Goal: Task Accomplishment & Management: Manage account settings

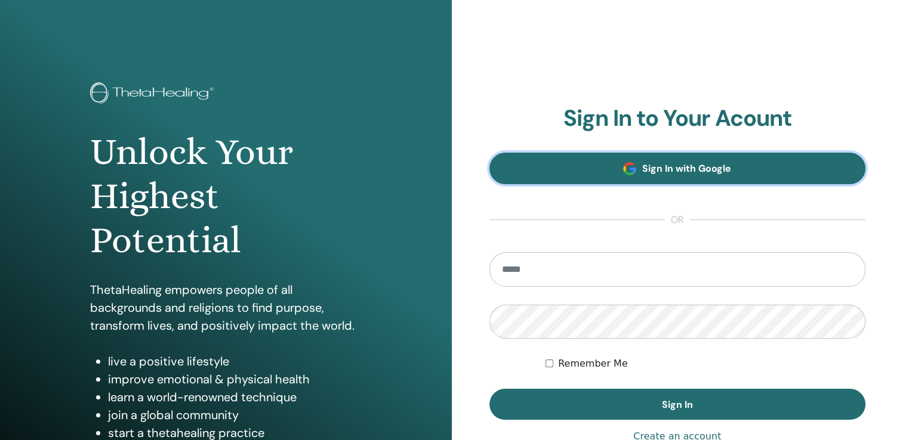
click at [716, 169] on span "Sign In with Google" at bounding box center [686, 168] width 89 height 13
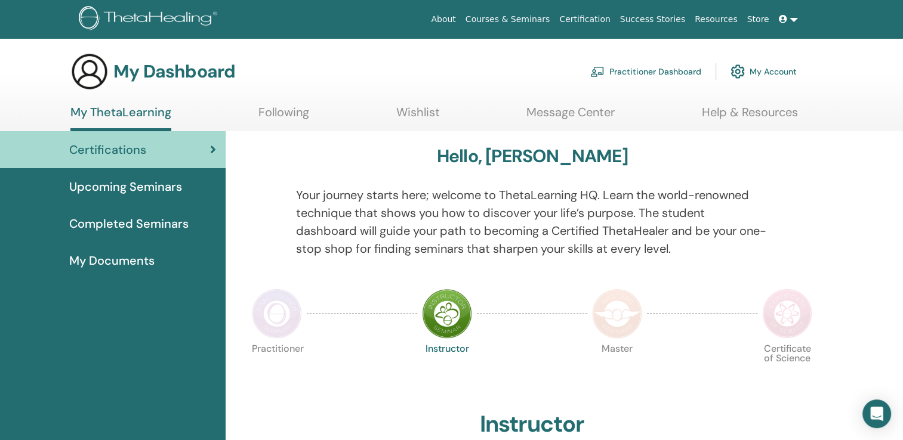
click at [785, 20] on icon at bounding box center [783, 19] width 8 height 8
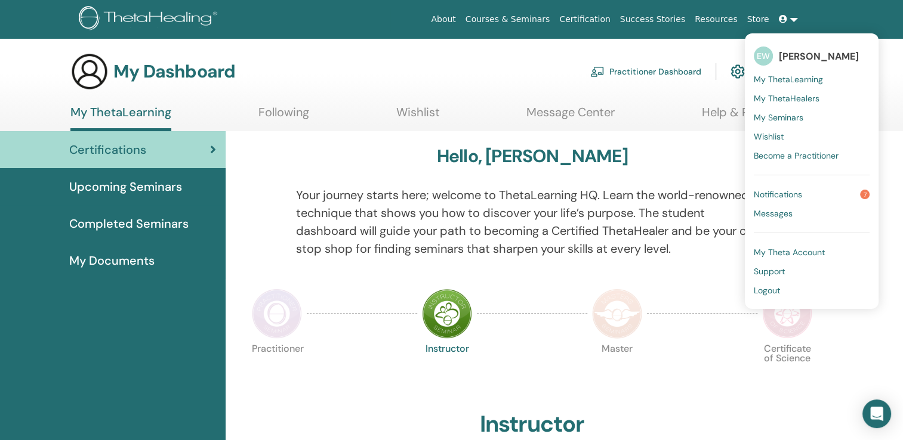
click at [772, 292] on span "Logout" at bounding box center [767, 290] width 26 height 11
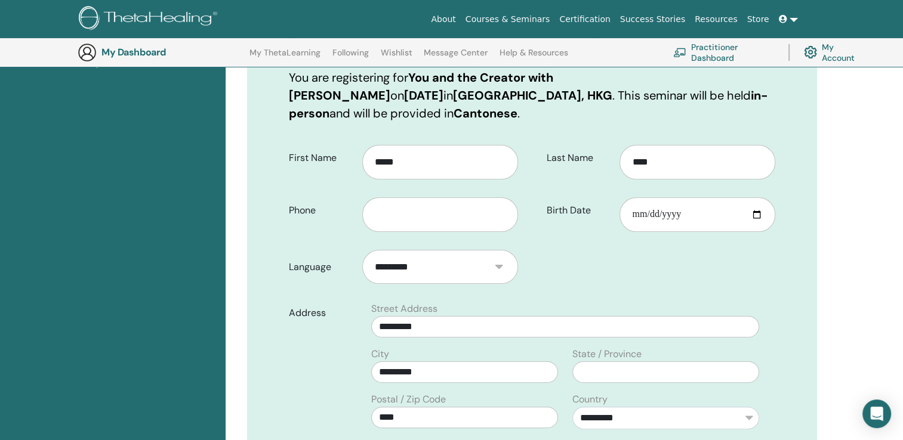
scroll to position [208, 0]
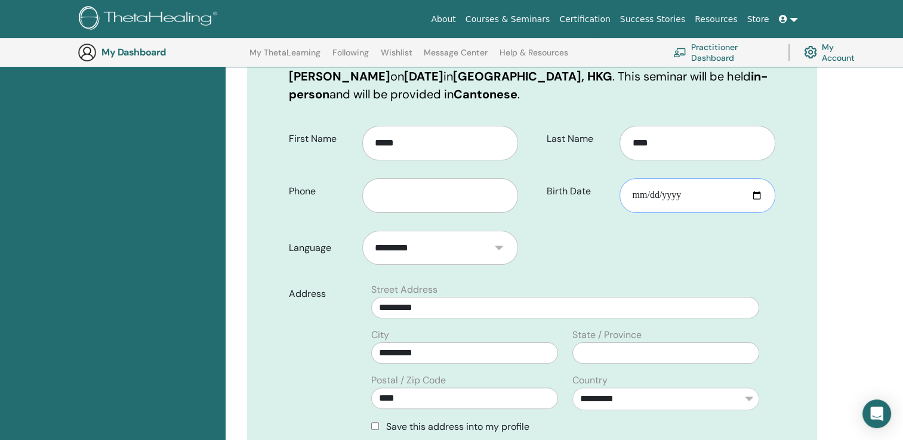
click at [707, 196] on input "Birth Date" at bounding box center [698, 195] width 156 height 35
type input "**********"
click at [807, 207] on div "**********" at bounding box center [532, 355] width 570 height 782
click at [424, 194] on input "text" at bounding box center [440, 195] width 156 height 35
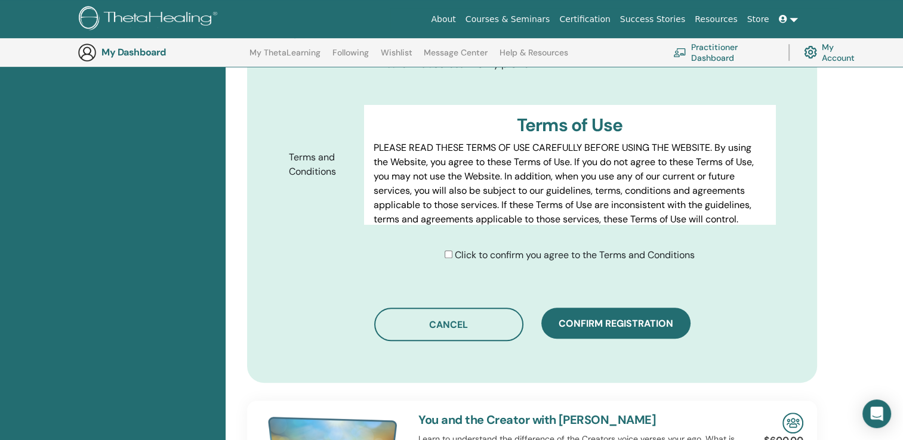
scroll to position [685, 0]
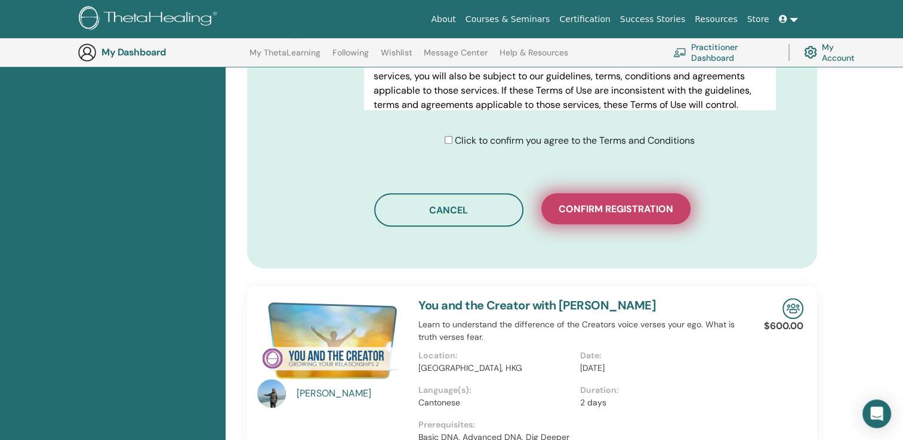
type input "********"
click at [609, 218] on button "Confirm registration" at bounding box center [615, 208] width 149 height 31
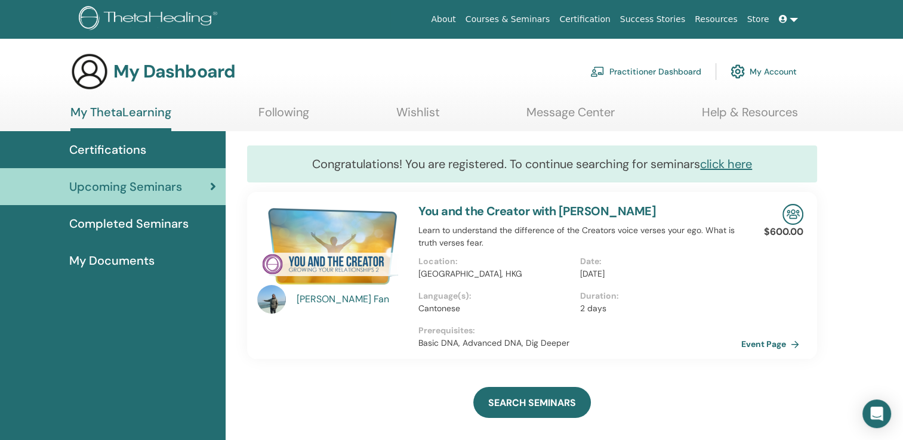
click at [787, 24] on span at bounding box center [784, 19] width 11 height 10
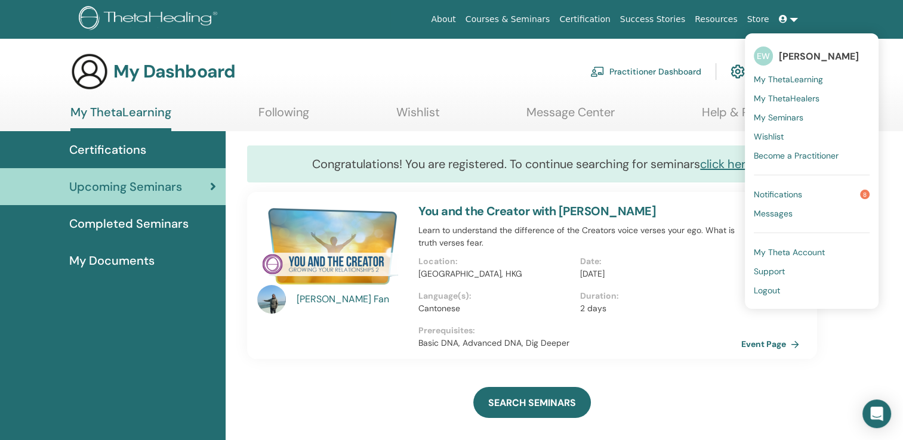
click at [762, 295] on span "Logout" at bounding box center [767, 290] width 26 height 11
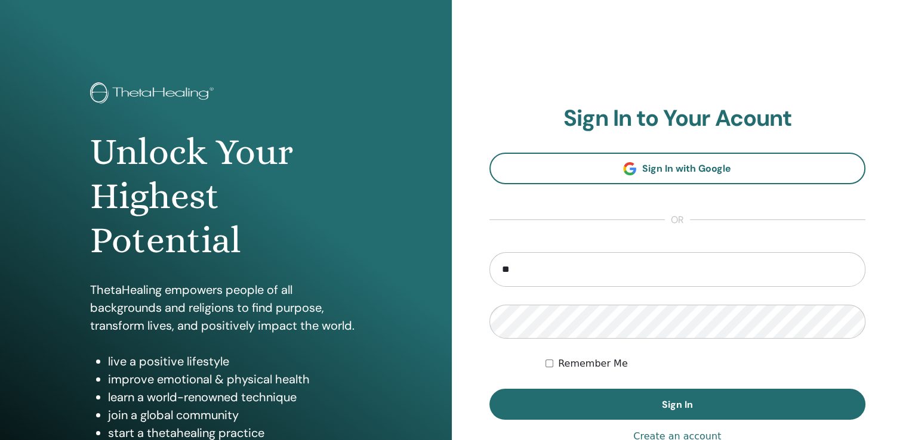
click at [489, 389] on button "Sign In" at bounding box center [677, 404] width 377 height 31
type input "**********"
click at [489, 389] on button "Sign In" at bounding box center [677, 404] width 377 height 31
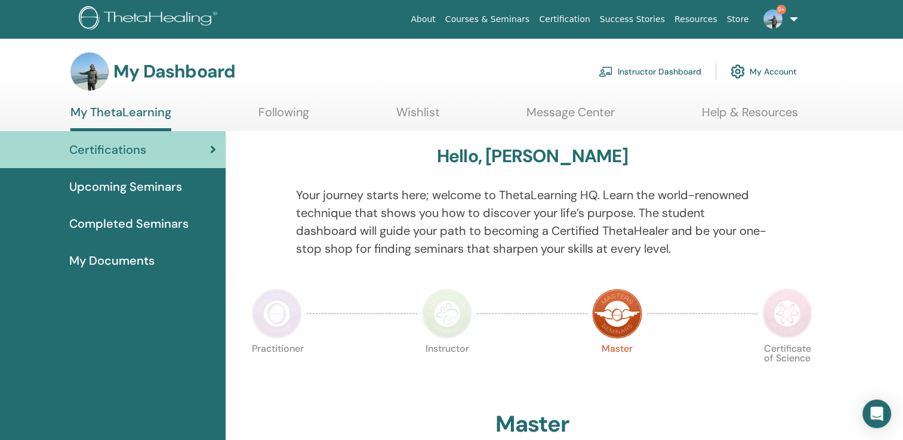
drag, startPoint x: 645, startPoint y: 80, endPoint x: 633, endPoint y: 76, distance: 12.6
click at [645, 80] on link "Instructor Dashboard" at bounding box center [650, 71] width 103 height 26
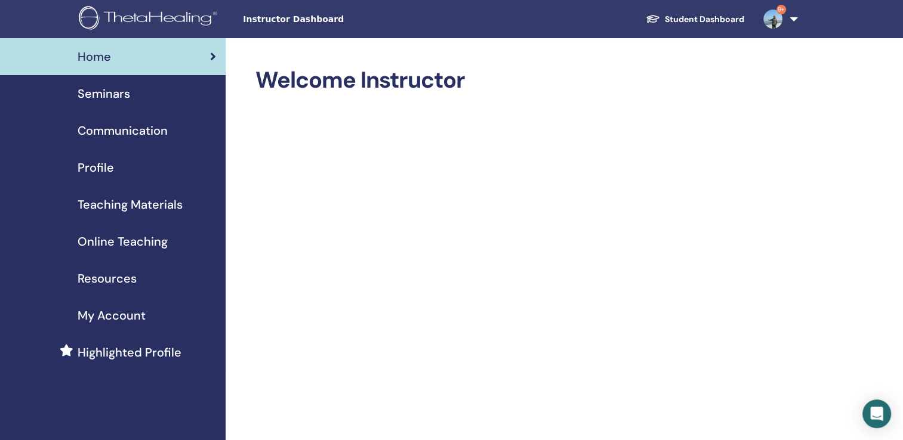
click at [134, 87] on div "Seminars" at bounding box center [113, 94] width 207 height 18
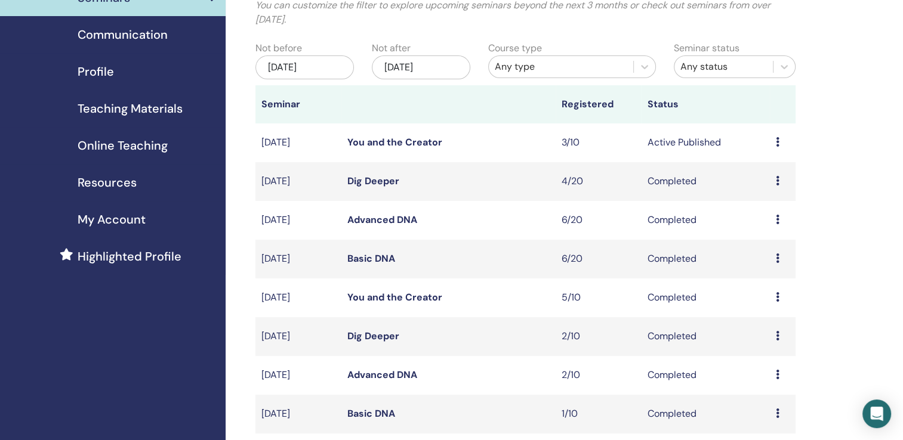
scroll to position [60, 0]
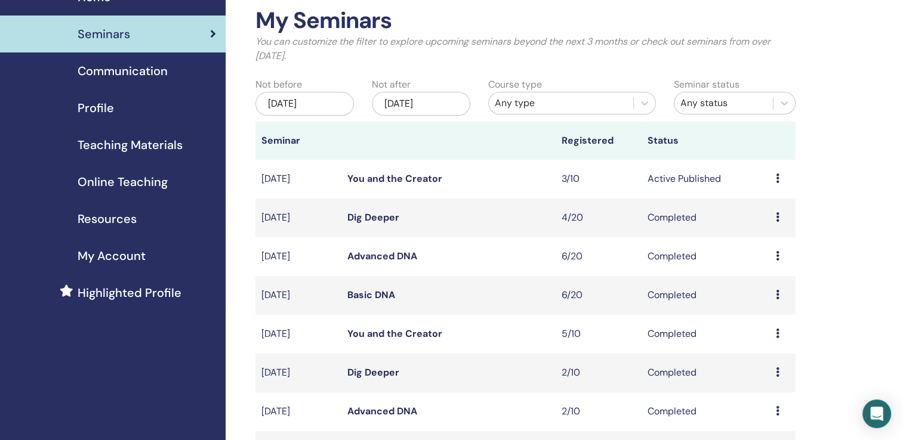
click at [365, 176] on link "You and the Creator" at bounding box center [394, 178] width 95 height 13
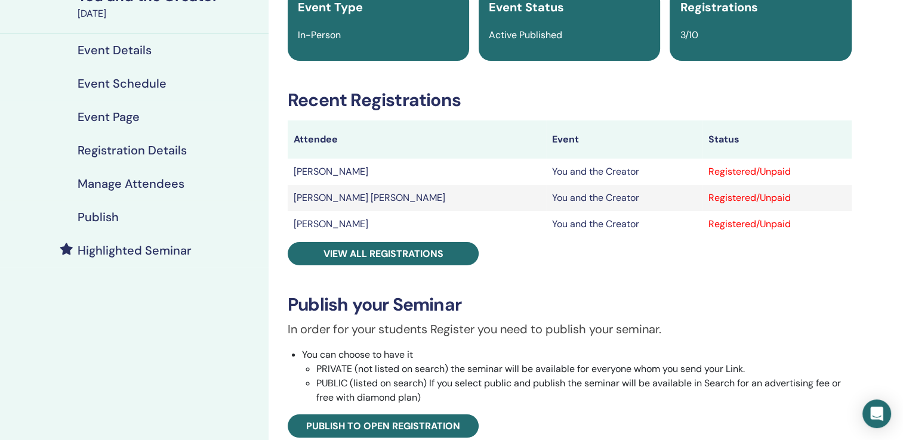
scroll to position [119, 0]
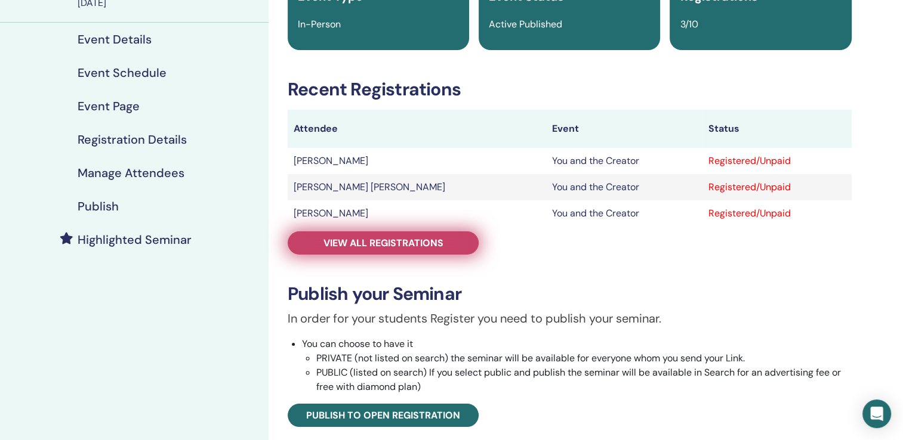
click at [374, 248] on span "View all registrations" at bounding box center [384, 243] width 120 height 13
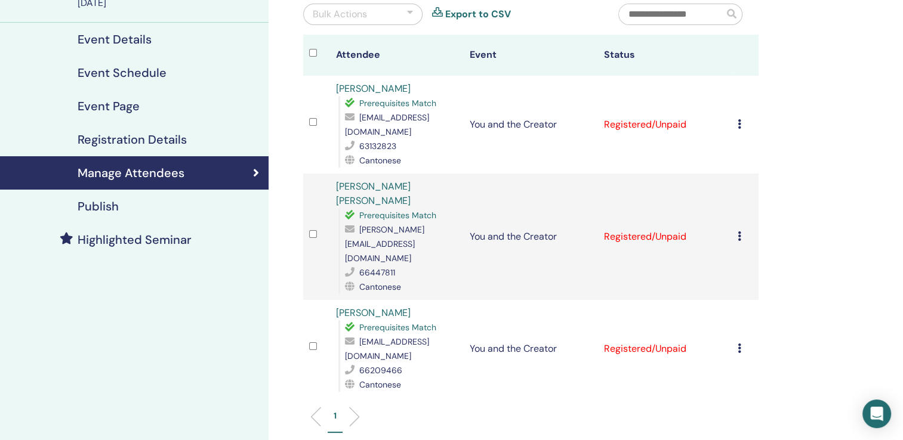
click at [735, 118] on td "Cancel Registration Do not auto-certify Mark as Paid Mark as Unpaid Mark as Abs…" at bounding box center [745, 125] width 27 height 98
click at [738, 119] on icon at bounding box center [740, 124] width 4 height 10
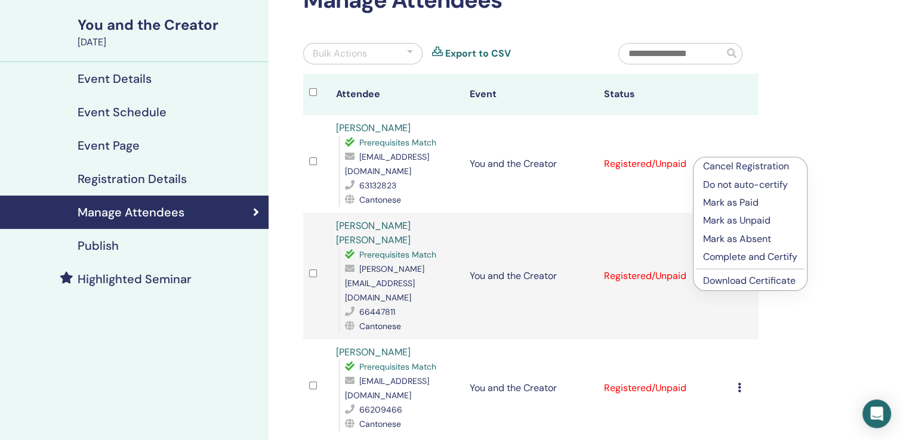
scroll to position [60, 0]
